Goal: Information Seeking & Learning: Learn about a topic

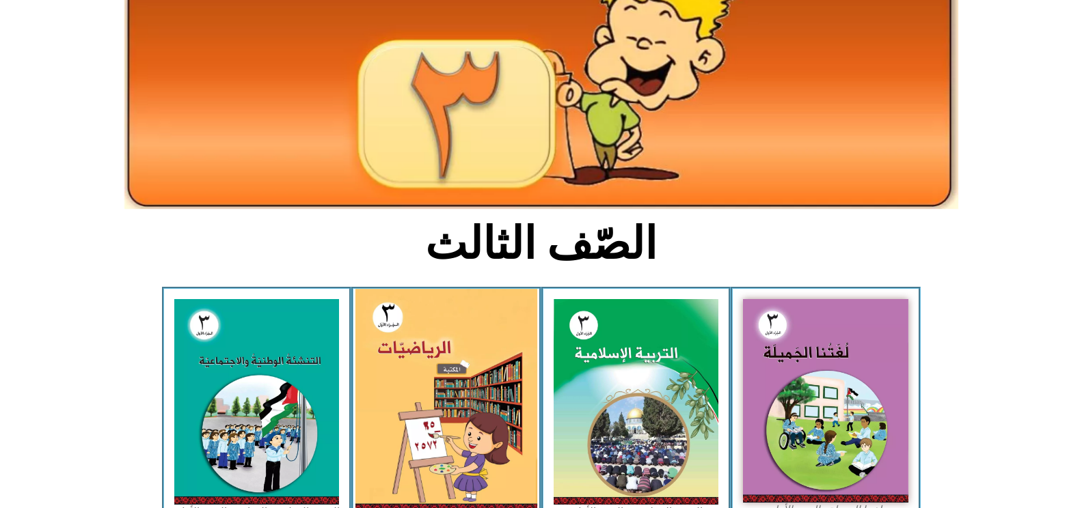
scroll to position [137, 0]
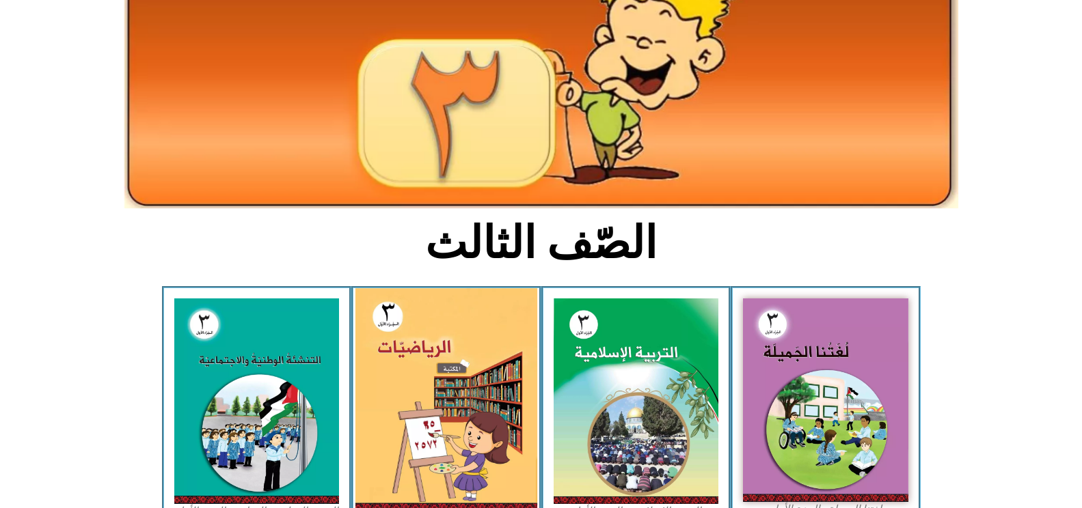
click at [427, 310] on img at bounding box center [446, 400] width 182 height 224
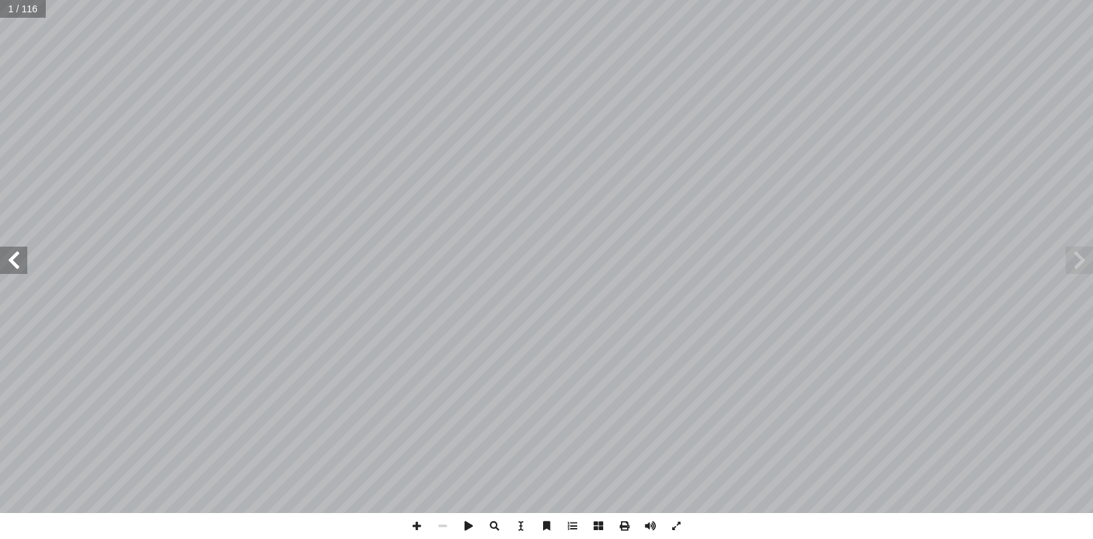
click at [16, 260] on span at bounding box center [13, 260] width 27 height 27
click at [18, 264] on span at bounding box center [13, 260] width 27 height 27
click at [19, 262] on span at bounding box center [13, 260] width 27 height 27
click at [19, 261] on span at bounding box center [13, 260] width 27 height 27
click at [22, 258] on span at bounding box center [13, 260] width 27 height 27
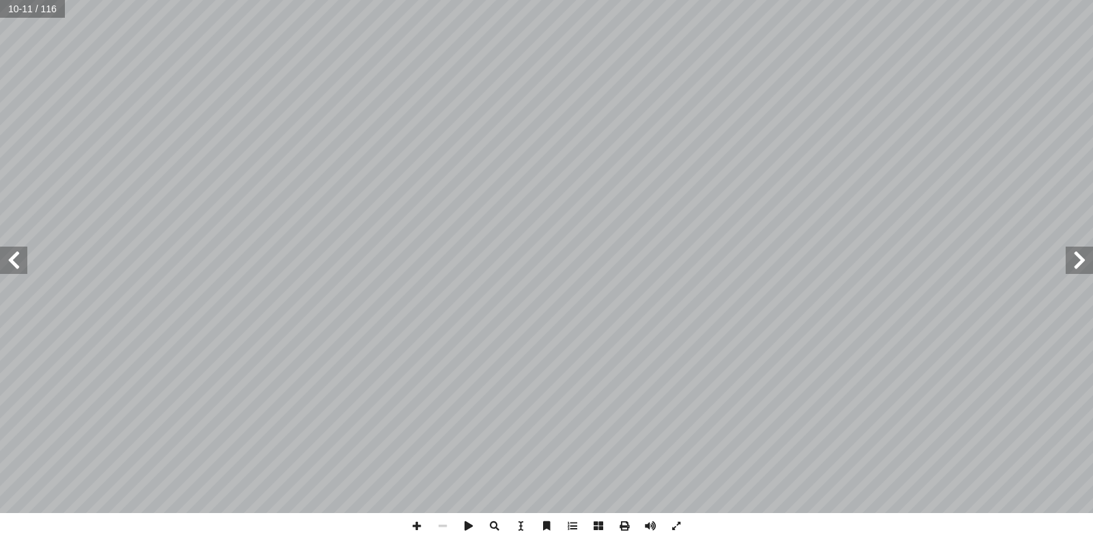
click at [22, 256] on span at bounding box center [13, 260] width 27 height 27
click at [10, 257] on span at bounding box center [13, 260] width 27 height 27
click at [1073, 271] on span at bounding box center [1079, 260] width 27 height 27
click at [672, 529] on span at bounding box center [677, 526] width 26 height 26
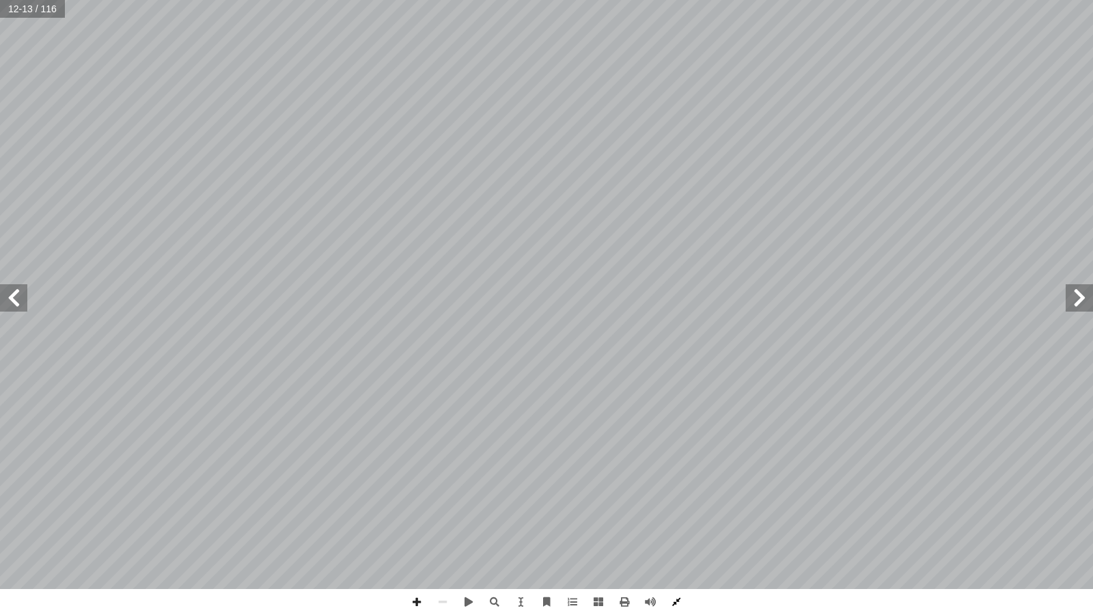
click at [672, 538] on span at bounding box center [677, 602] width 26 height 26
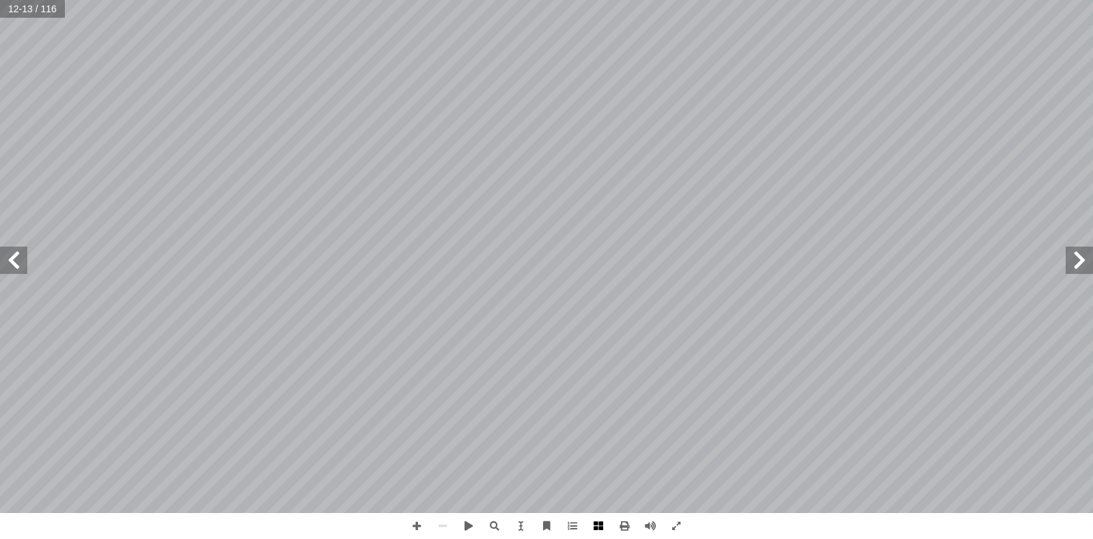
click at [598, 526] on span at bounding box center [599, 526] width 26 height 26
click at [567, 523] on span at bounding box center [573, 526] width 26 height 26
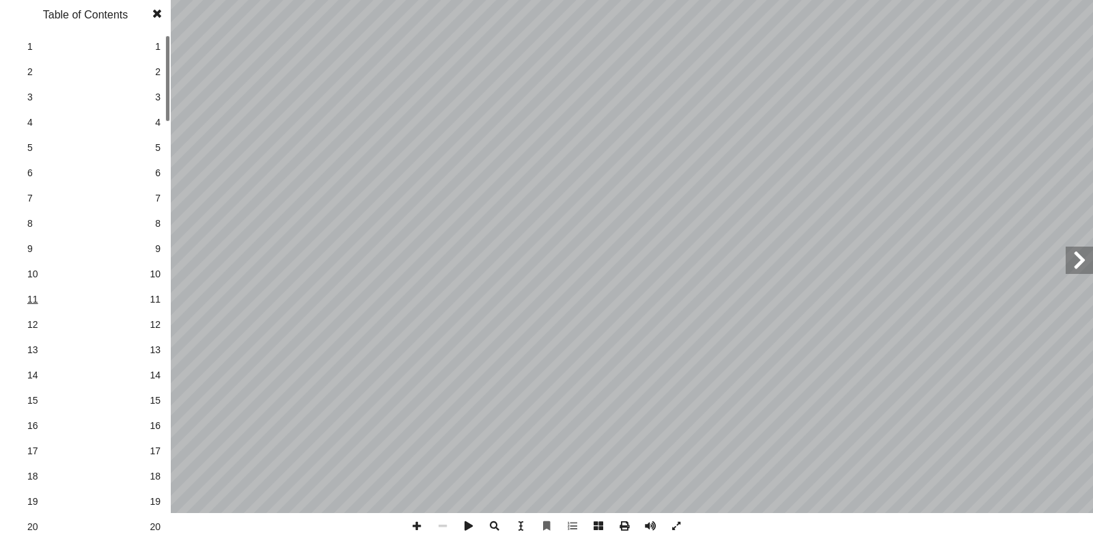
click at [31, 297] on span "11" at bounding box center [85, 299] width 116 height 14
click at [31, 276] on span "10" at bounding box center [85, 274] width 116 height 14
click at [31, 327] on span "12" at bounding box center [85, 325] width 116 height 14
click at [159, 20] on span at bounding box center [157, 13] width 25 height 27
